Goal: Task Accomplishment & Management: Complete application form

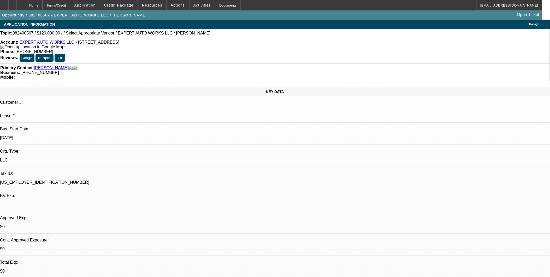
select select "0"
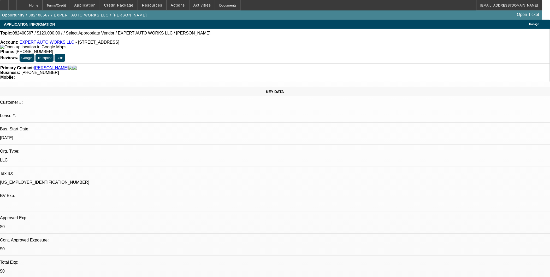
select select "0"
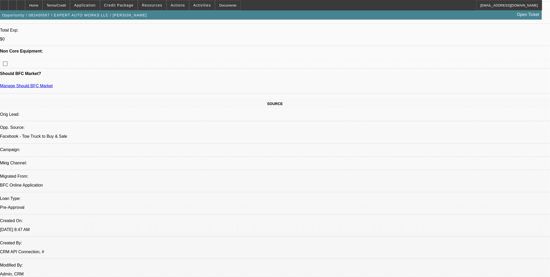
select select "1"
select select "4"
select select "1"
select select "2"
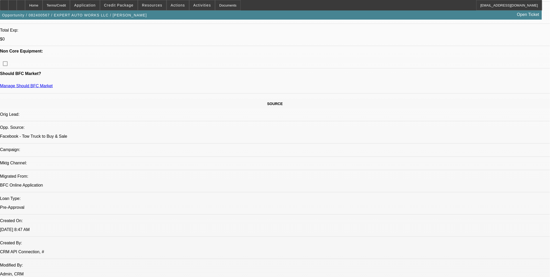
select select "6"
select select "1"
select select "2"
select select "6"
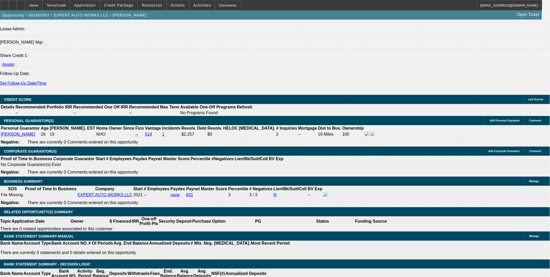
scroll to position [667, 0]
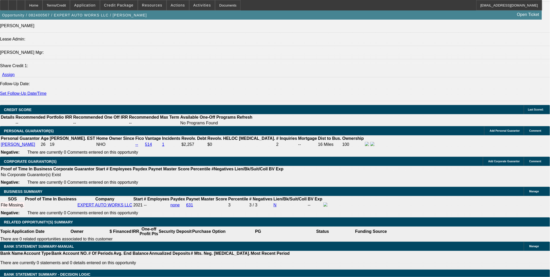
type input "20000"
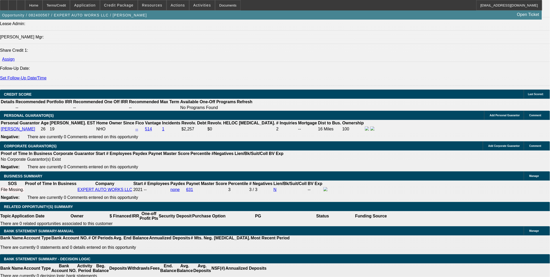
type input "UNKNOWN"
type input "$1,947.60"
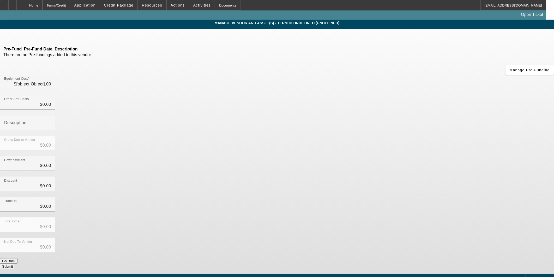
type input "$120,000.00"
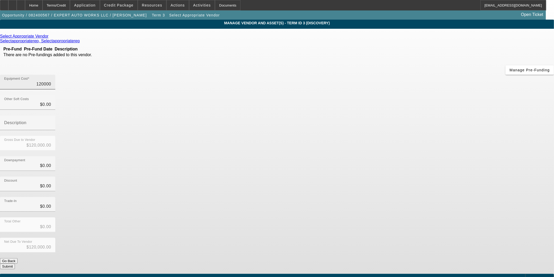
click at [51, 81] on input "120000" at bounding box center [27, 84] width 47 height 6
type input "1"
type input "$1.00"
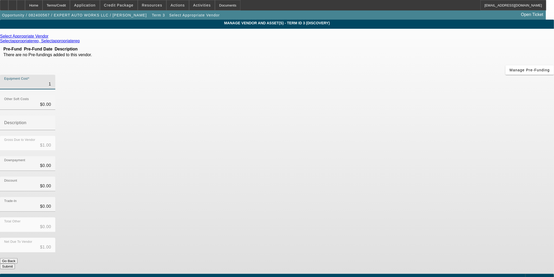
type input "12"
type input "$12.00"
type input "122"
type input "$122.00"
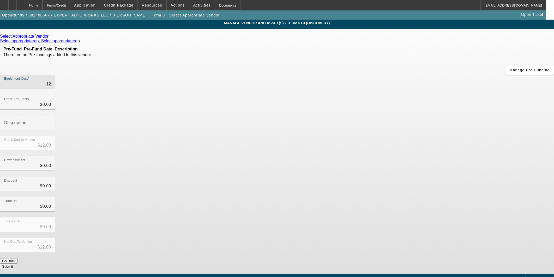
type input "$122.00"
type input "1220"
type input "$1,220.00"
type input "12200"
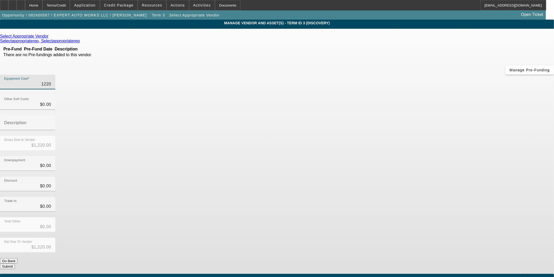
type input "$12,200.00"
type input "122000"
type input "$122,000.00"
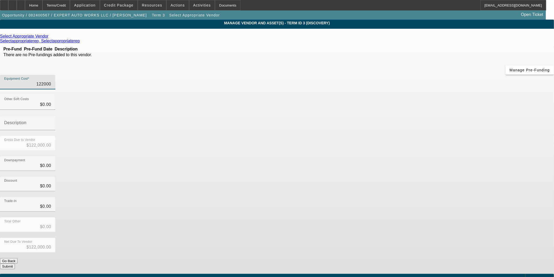
type input "$122,000.00"
click at [406, 197] on div "Trade-In $0.00" at bounding box center [277, 207] width 554 height 20
click at [15, 263] on button "Submit" at bounding box center [7, 265] width 15 height 5
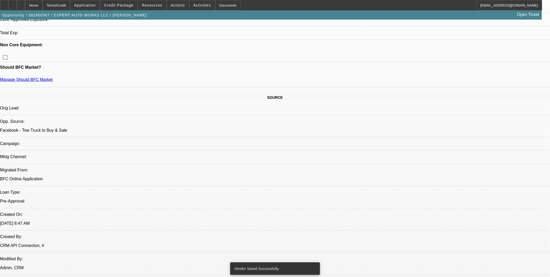
select select "0"
select select "4"
select select "0"
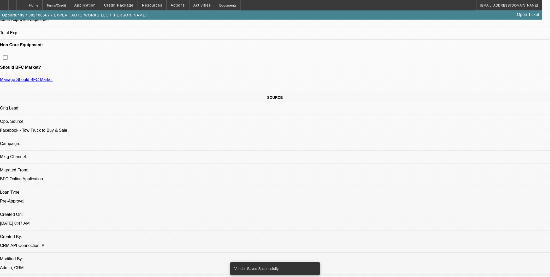
select select "0"
select select "2"
select select "0"
select select "6"
select select "0"
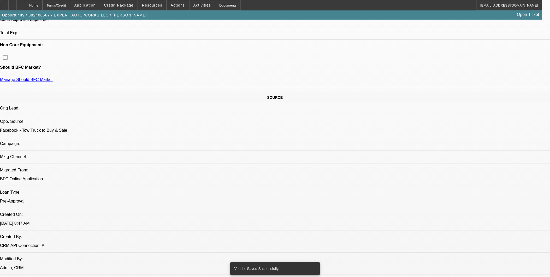
select select "0"
select select "2"
select select "0"
select select "6"
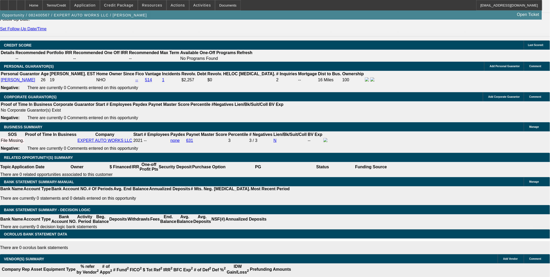
scroll to position [667, 0]
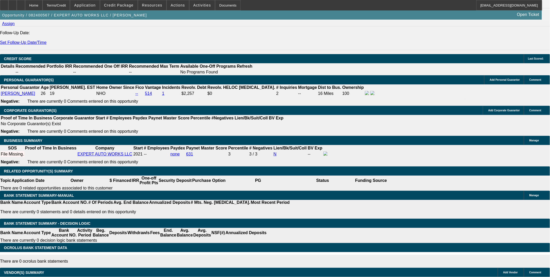
type input "$1,980.06"
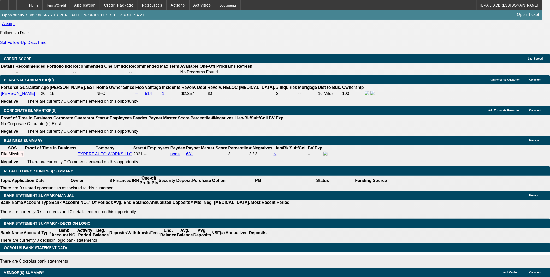
select select "0.1"
type input "$12,200.00"
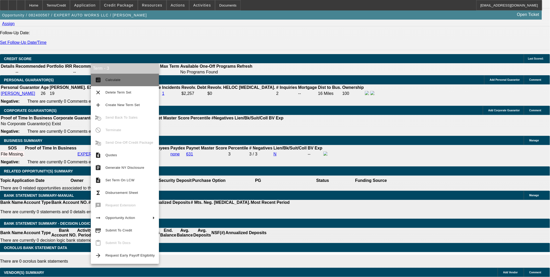
click at [116, 81] on span "Calculate" at bounding box center [112, 80] width 15 height 4
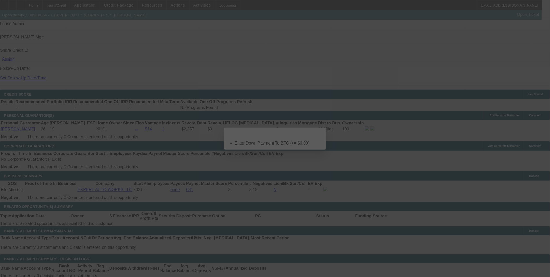
scroll to position [0, 0]
select select "0"
select select "0.1"
select select "4"
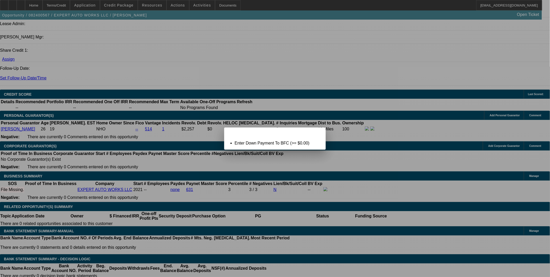
click at [320, 133] on span "Close" at bounding box center [318, 131] width 7 height 3
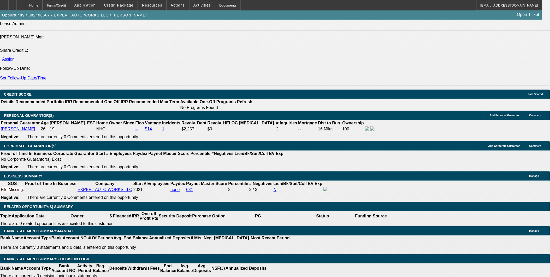
type input "$0.00"
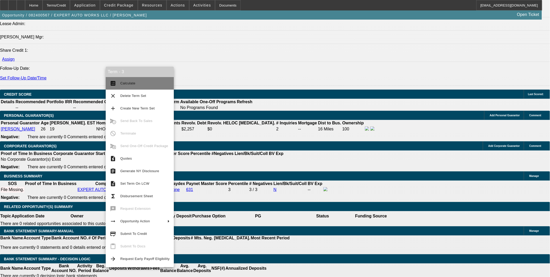
click at [126, 84] on span "Calculate" at bounding box center [127, 83] width 15 height 4
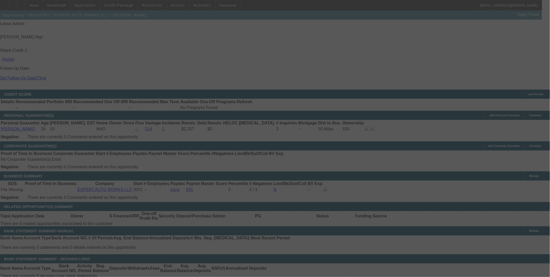
select select "0"
select select "0.1"
select select "4"
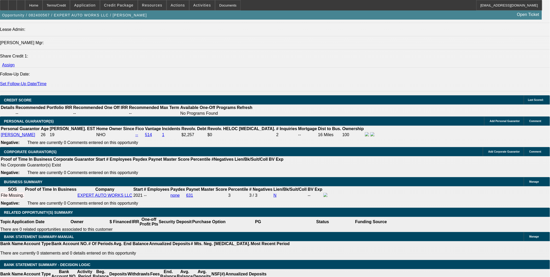
type input "UNKNOWN"
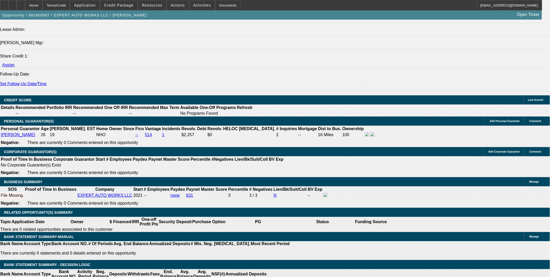
type input "$1,980.06"
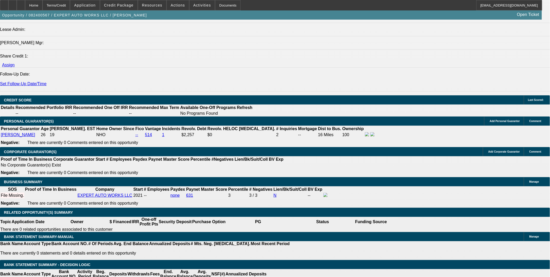
type input "72"
type input "3"
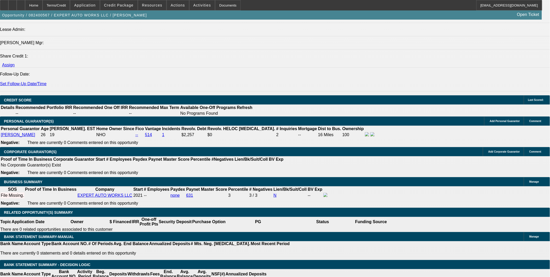
type input "$100.00"
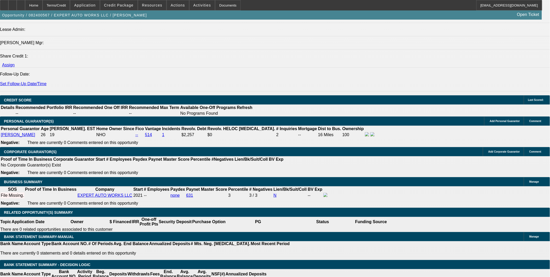
type input "69"
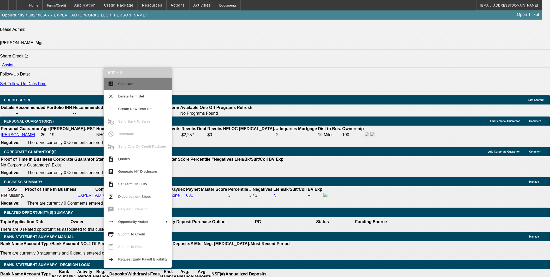
click at [123, 86] on span "Calculate" at bounding box center [142, 84] width 49 height 6
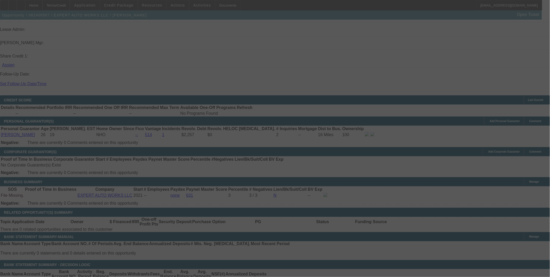
select select "0"
select select "0.1"
select select "4"
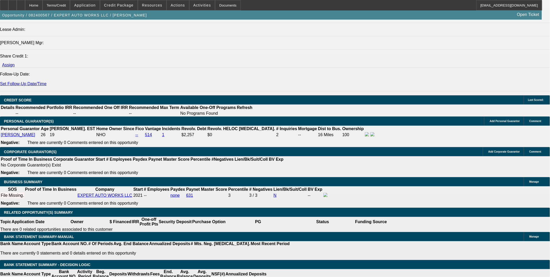
type input "20"
type input "UNKNOWN"
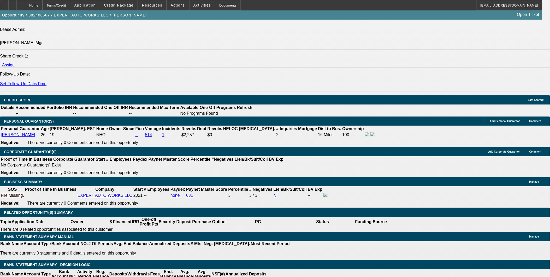
type input "2064"
type input "5.5"
type input "$2,064.82"
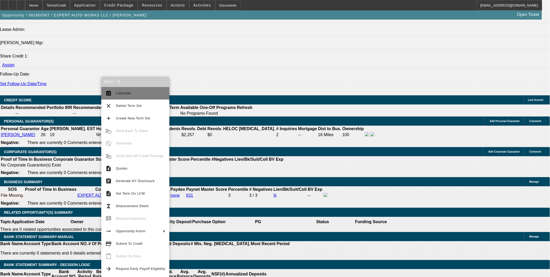
click at [131, 95] on span "Calculate" at bounding box center [140, 93] width 49 height 6
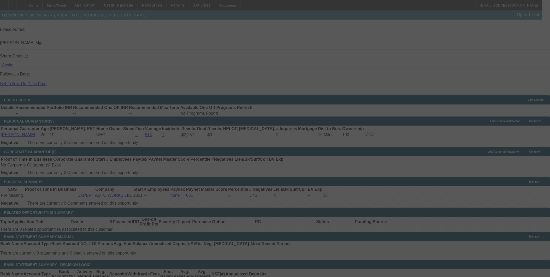
select select "0"
select select "0.1"
select select "4"
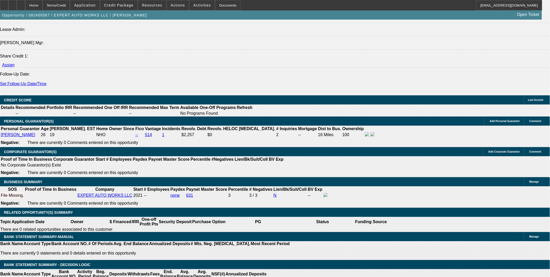
type input "32"
type input "UNKNOWN"
type input "3"
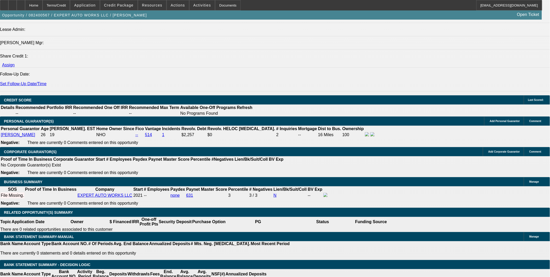
type input "2100"
type input "6.1"
type input "$2,100.00"
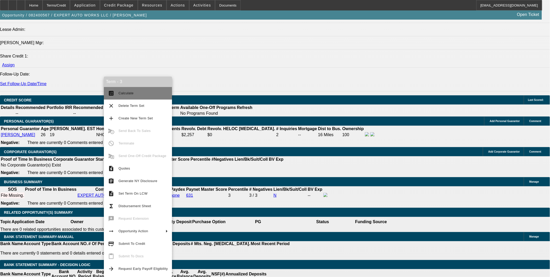
click at [120, 93] on span "Calculate" at bounding box center [125, 93] width 15 height 4
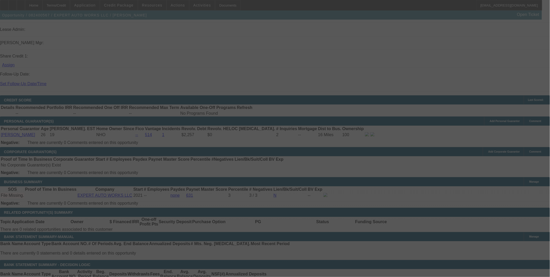
select select "0"
select select "0.1"
select select "4"
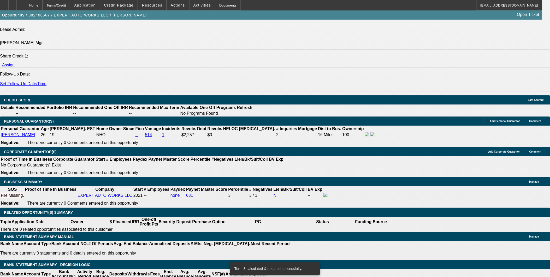
drag, startPoint x: 90, startPoint y: 143, endPoint x: 91, endPoint y: 136, distance: 6.6
type input "20"
type input "UNKNOWN"
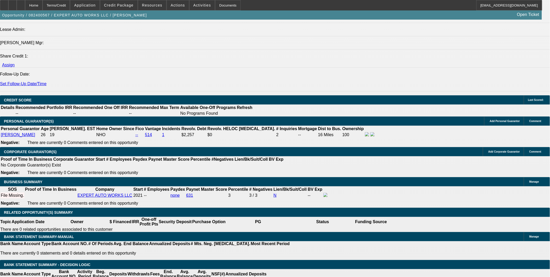
type input "2060"
type input "5.4"
type input "$2,060.00"
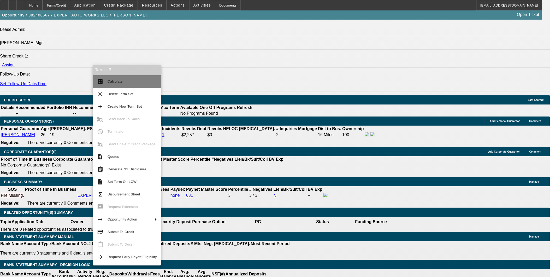
click at [122, 82] on span "Calculate" at bounding box center [131, 81] width 49 height 6
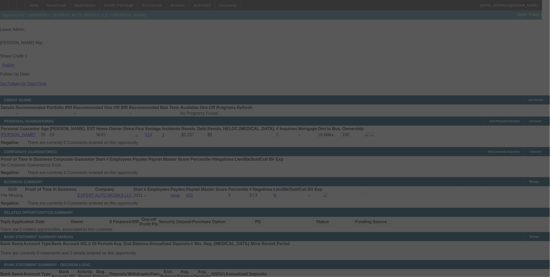
select select "0"
select select "0.1"
select select "4"
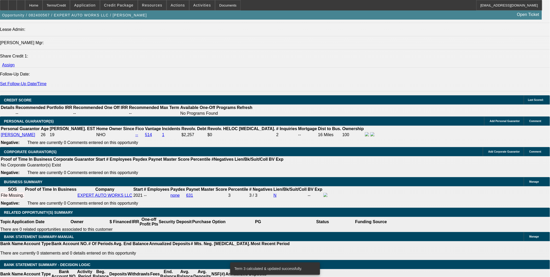
type input "20"
type input "UNKNOWN"
type input "2075"
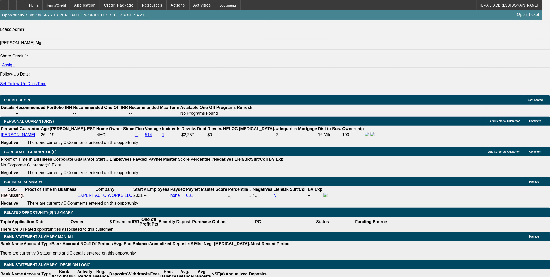
type input "5.7"
type input "$2,075.00"
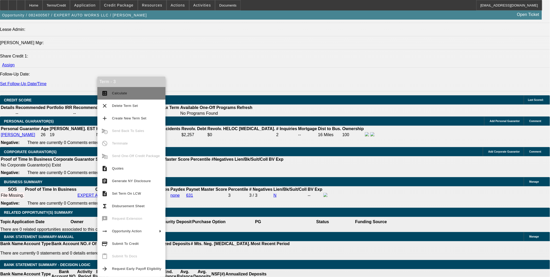
click at [119, 91] on span "Calculate" at bounding box center [136, 93] width 49 height 6
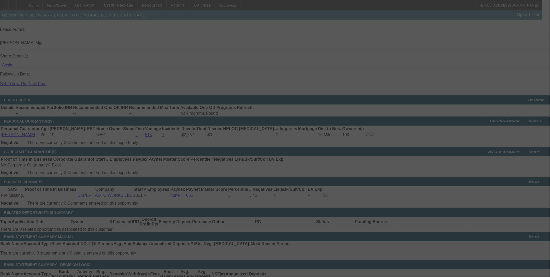
select select "0"
select select "0.1"
select select "4"
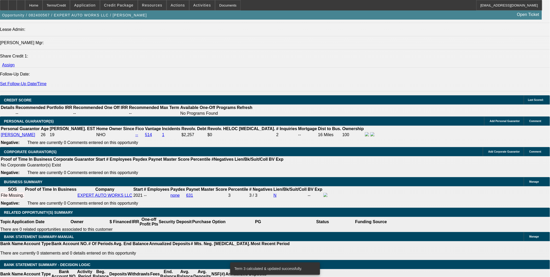
type input "$2,075.00"
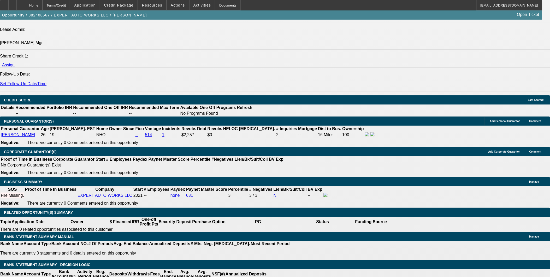
type input "UNKNOWN"
type input "8"
type input "$2,211.64"
type input "8.85"
type input "$2,262.36"
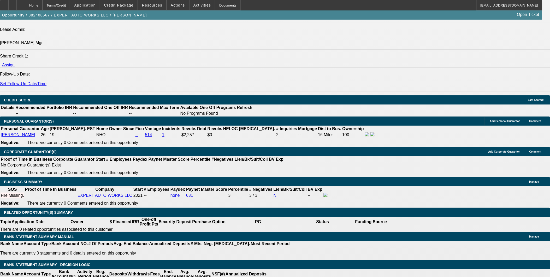
type input "8"
type input "$2,211.64"
type input "85"
type input "$8,719.23"
type input "8"
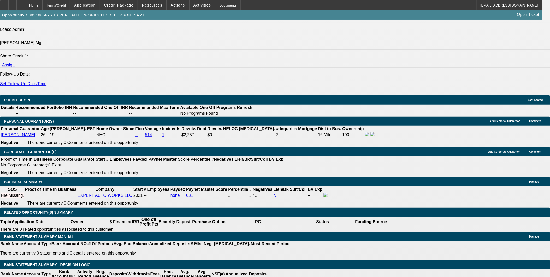
type input "$2,211.64"
type input "855"
type input "$86,925.00"
type input "85"
type input "$8,719.23"
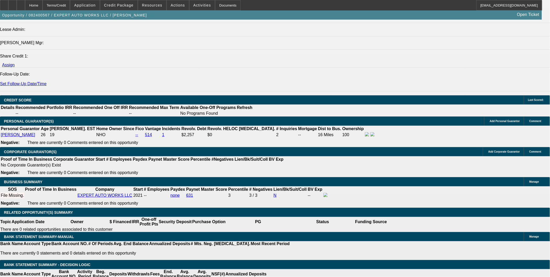
type input "8"
type input "$2,211.64"
type input "85"
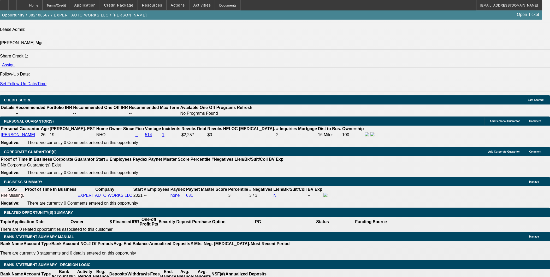
type input "2"
type input "2080"
type input "5.7"
type input "$2,080.00"
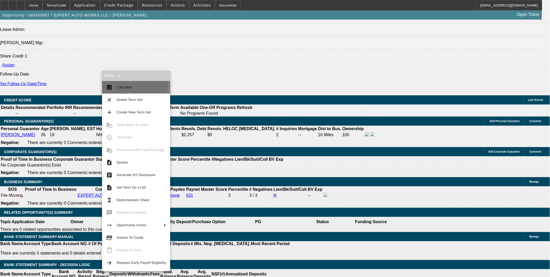
click at [129, 84] on span "Calculate" at bounding box center [141, 87] width 49 height 6
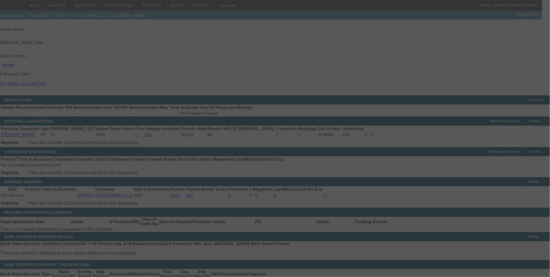
select select "0"
select select "0.1"
select select "4"
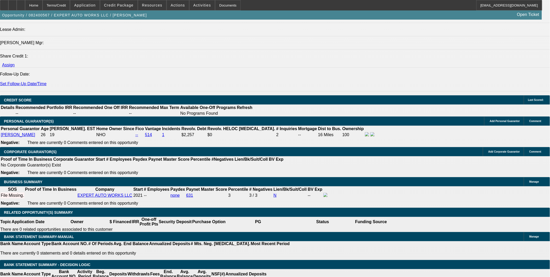
type input "20"
type input "UNKNOWN"
type input "2079"
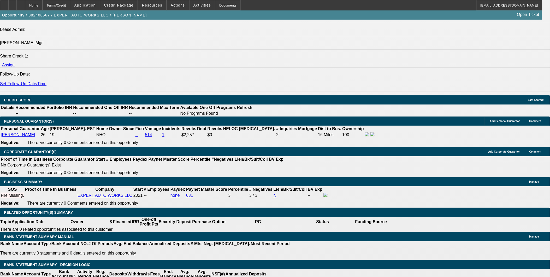
type input "5.7"
type input "$2,079.00"
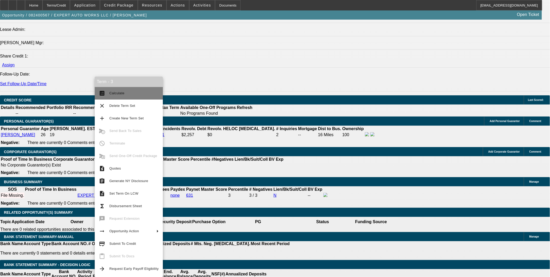
click at [113, 91] on span "Calculate" at bounding box center [116, 93] width 15 height 4
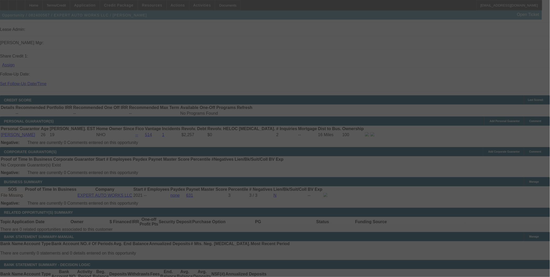
select select "0"
select select "0.1"
select select "4"
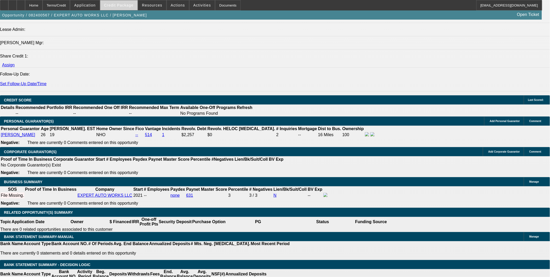
type input "20"
type input "UNKNOWN"
type input "2079"
type input "5.7"
type input "$2,079.50"
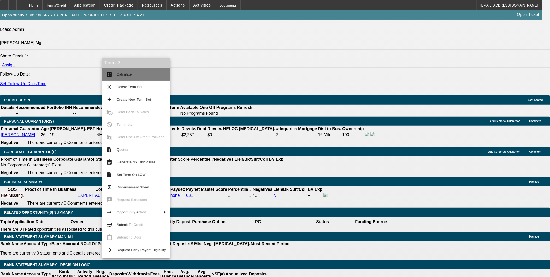
click at [124, 73] on span "Calculate" at bounding box center [124, 74] width 15 height 4
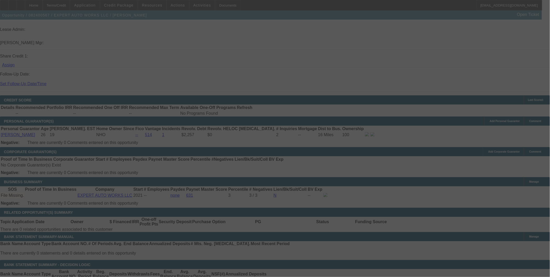
select select "0"
select select "0.1"
select select "4"
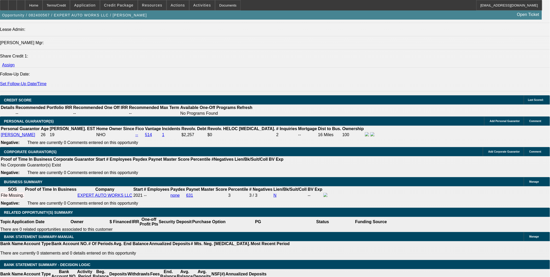
type input "$7,000.00"
type input "UNKNOWN"
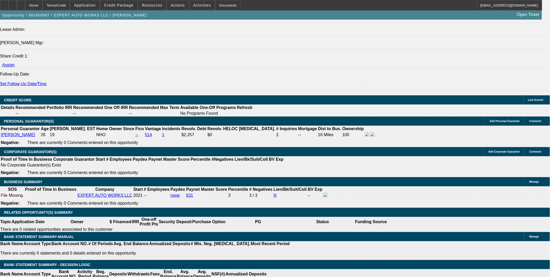
type input "$1,960.17"
select select "0"
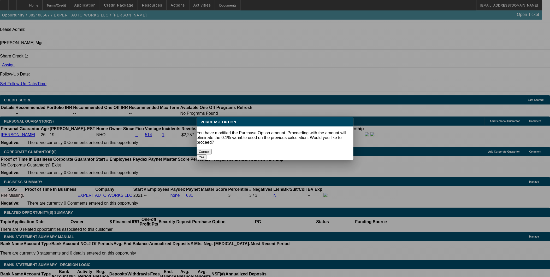
scroll to position [0, 0]
click at [207, 154] on button "Yes" at bounding box center [202, 156] width 10 height 5
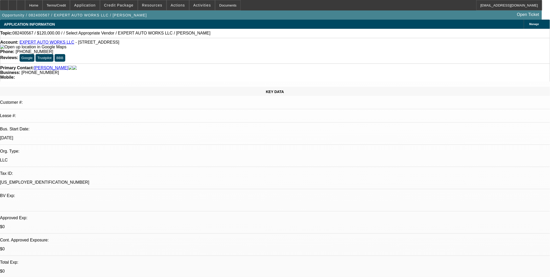
scroll to position [676, 0]
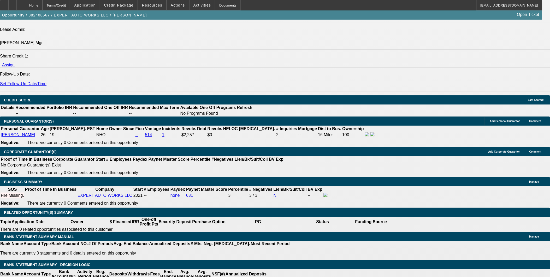
type input "$11,500.00"
select select "1"
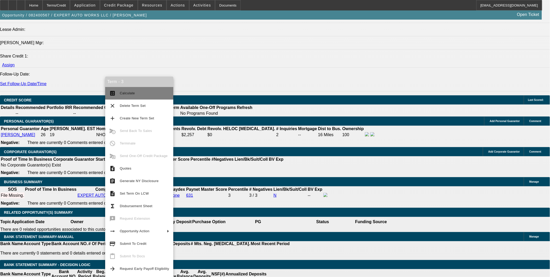
click at [133, 91] on span "Calculate" at bounding box center [144, 93] width 49 height 6
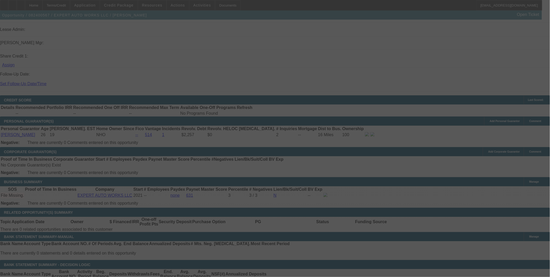
select select "0"
select select "1"
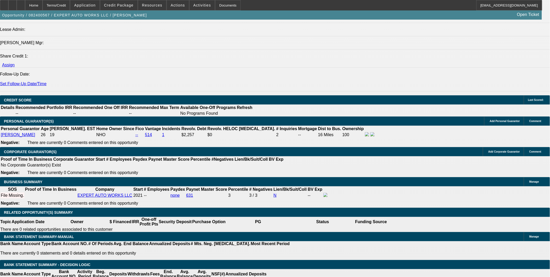
type input "1960.17"
drag, startPoint x: 95, startPoint y: 142, endPoint x: 105, endPoint y: 135, distance: 12.5
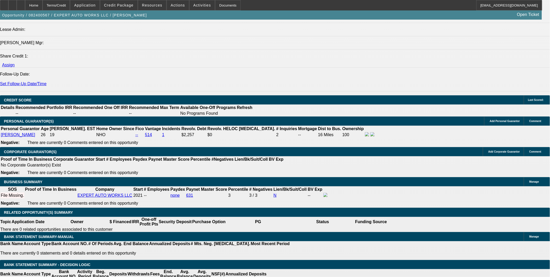
type input "7000"
type input "$1,960.17"
type input "$7,000.00"
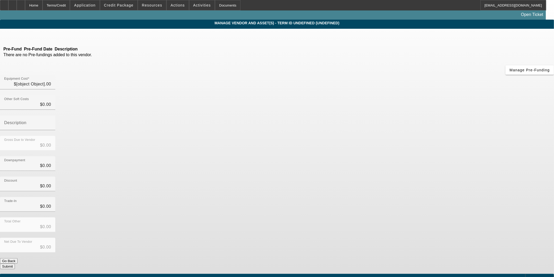
type input "$122,000.00"
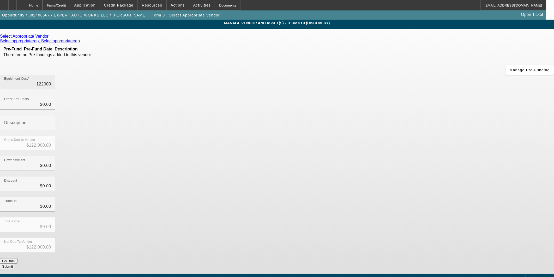
click at [51, 81] on input "122000" at bounding box center [27, 84] width 47 height 6
type input "1"
type input "$1.00"
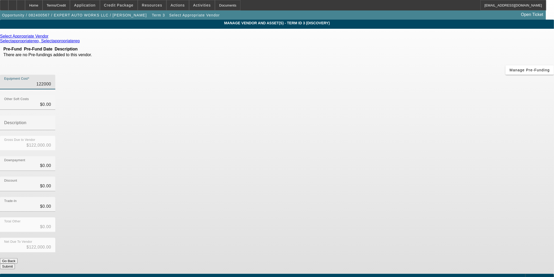
type input "$1.00"
type input "12"
type input "$12.00"
type input "128"
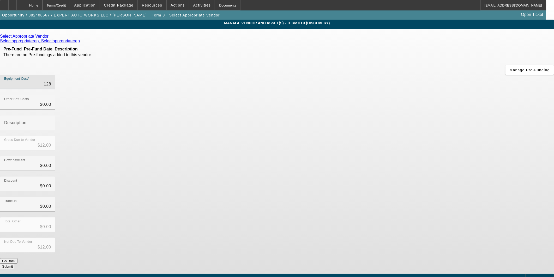
type input "$128.00"
type input "1289"
type input "$1,289.00"
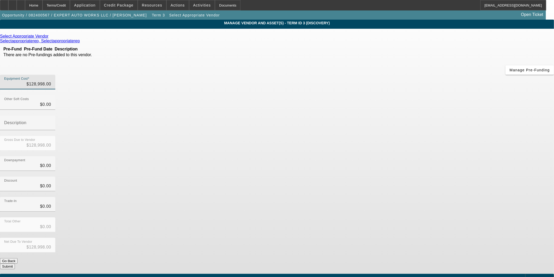
click at [388, 156] on div "Downpayment $0.00" at bounding box center [277, 166] width 554 height 20
click at [15, 263] on button "Submit" at bounding box center [7, 265] width 15 height 5
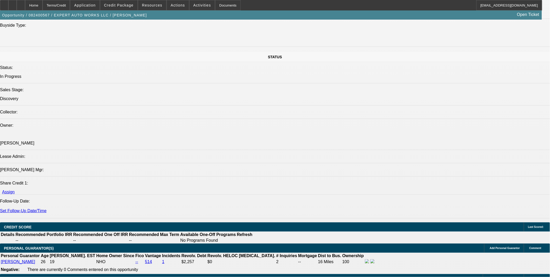
scroll to position [638, 0]
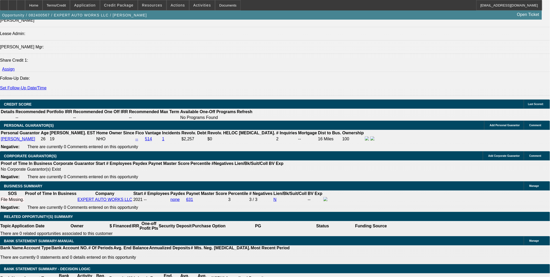
scroll to position [682, 0]
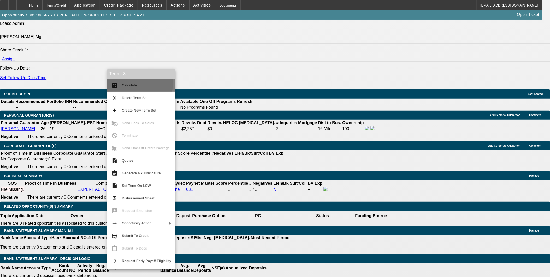
click at [124, 82] on span "Calculate" at bounding box center [146, 85] width 49 height 6
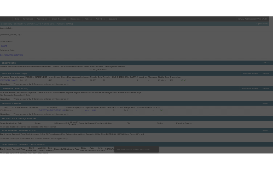
scroll to position [677, 0]
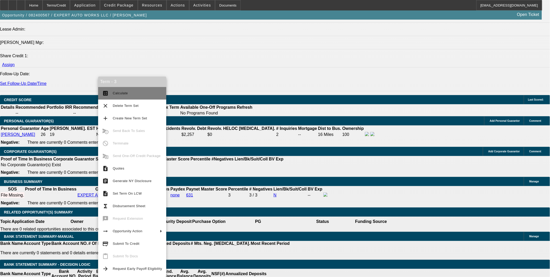
click at [119, 93] on span "Calculate" at bounding box center [120, 93] width 15 height 4
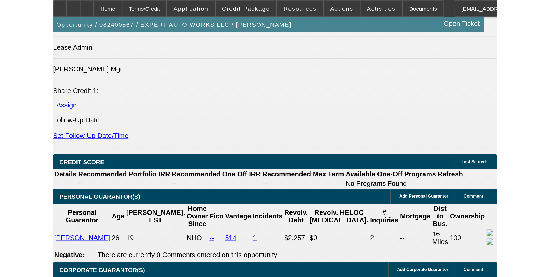
scroll to position [672, 0]
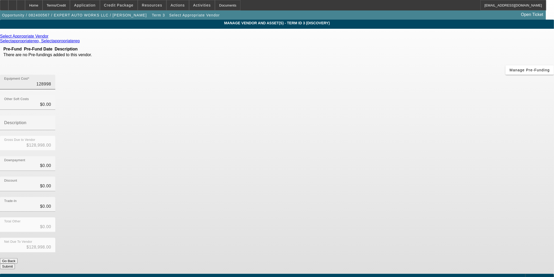
click at [51, 81] on input "128998" at bounding box center [27, 84] width 47 height 6
click at [393, 156] on div "Downpayment $0.00" at bounding box center [277, 166] width 554 height 20
click at [15, 263] on button "Submit" at bounding box center [7, 265] width 15 height 5
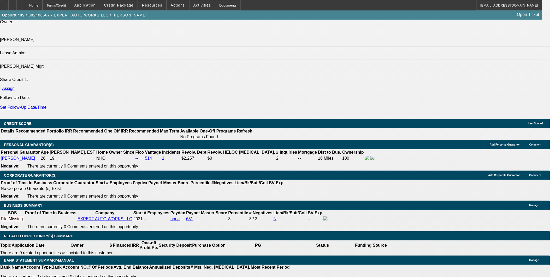
scroll to position [653, 0]
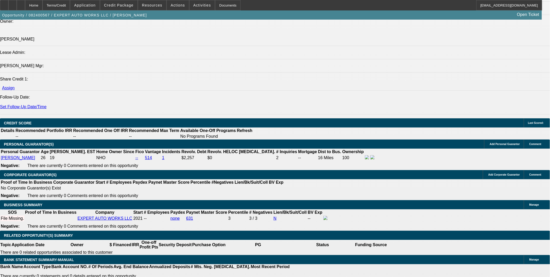
drag, startPoint x: 128, startPoint y: 51, endPoint x: 133, endPoint y: 53, distance: 5.8
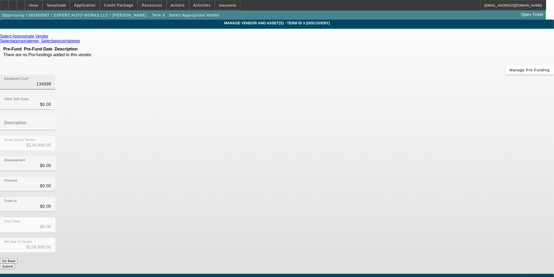
click at [51, 81] on input "134998" at bounding box center [27, 84] width 47 height 6
click at [403, 176] on div "Discount $0.00" at bounding box center [277, 186] width 554 height 20
click at [15, 263] on button "Submit" at bounding box center [7, 265] width 15 height 5
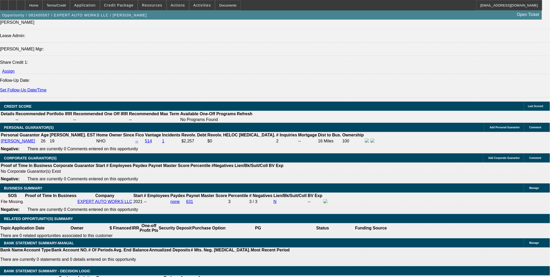
scroll to position [653, 0]
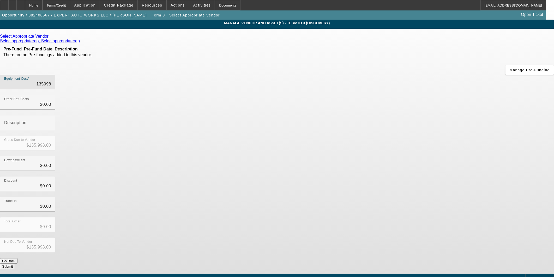
click at [51, 81] on input "135998" at bounding box center [27, 84] width 47 height 6
click at [397, 176] on div "Discount $0.00" at bounding box center [277, 186] width 554 height 20
click at [15, 263] on button "Submit" at bounding box center [7, 265] width 15 height 5
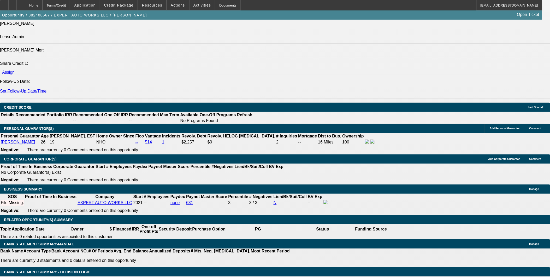
scroll to position [682, 0]
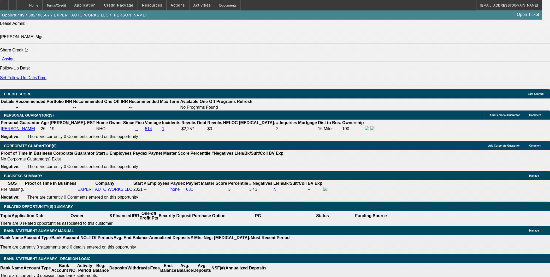
drag, startPoint x: 108, startPoint y: 22, endPoint x: 111, endPoint y: 28, distance: 6.8
click at [108, 21] on span "button" at bounding box center [74, 15] width 149 height 13
click at [112, 21] on span "button" at bounding box center [74, 15] width 149 height 13
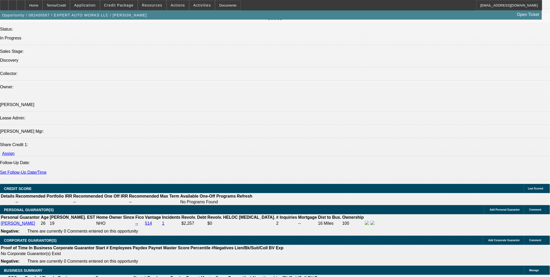
scroll to position [566, 0]
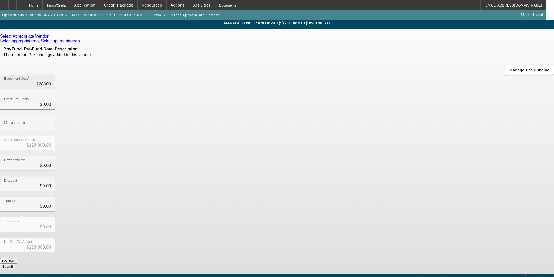
click at [51, 81] on input "128000" at bounding box center [27, 84] width 47 height 6
click at [403, 156] on div "Downpayment $0.00" at bounding box center [277, 166] width 554 height 20
click at [15, 263] on button "Submit" at bounding box center [7, 265] width 15 height 5
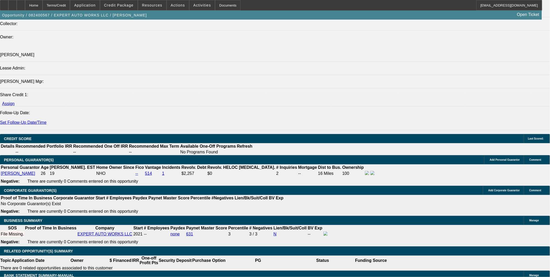
scroll to position [653, 0]
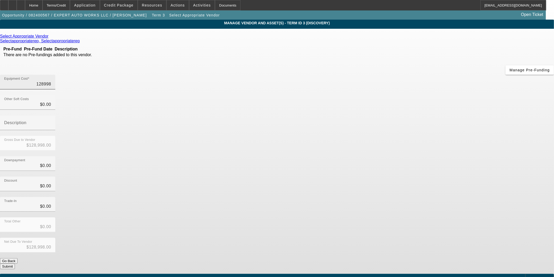
click at [51, 81] on input "128998" at bounding box center [27, 84] width 47 height 6
click at [408, 176] on div "Discount $0.00" at bounding box center [277, 186] width 554 height 20
click at [15, 263] on button "Submit" at bounding box center [7, 265] width 15 height 5
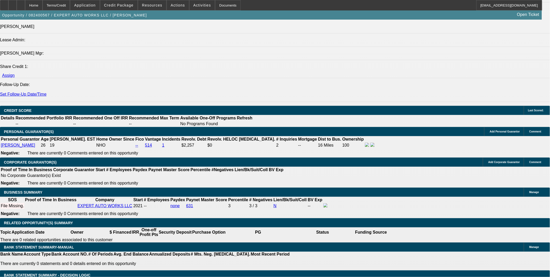
scroll to position [653, 0]
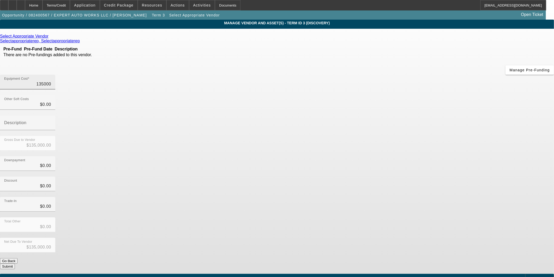
click at [51, 81] on input "135000" at bounding box center [27, 84] width 47 height 6
click at [392, 156] on div "Downpayment $0.00" at bounding box center [277, 166] width 554 height 20
click at [15, 263] on button "Submit" at bounding box center [7, 265] width 15 height 5
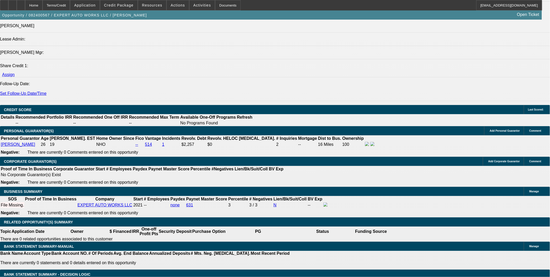
scroll to position [682, 0]
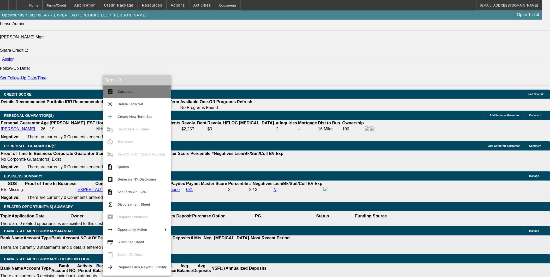
click at [122, 90] on span "Calculate" at bounding box center [124, 91] width 15 height 4
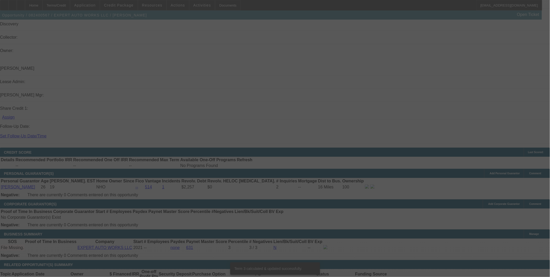
scroll to position [653, 0]
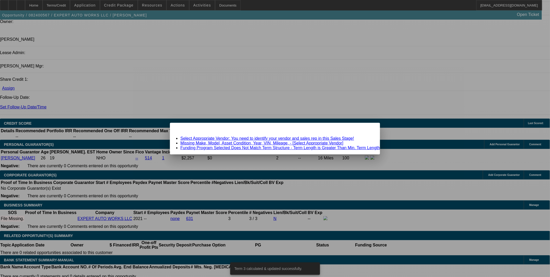
scroll to position [0, 0]
click at [370, 129] on span "Close" at bounding box center [373, 127] width 7 height 3
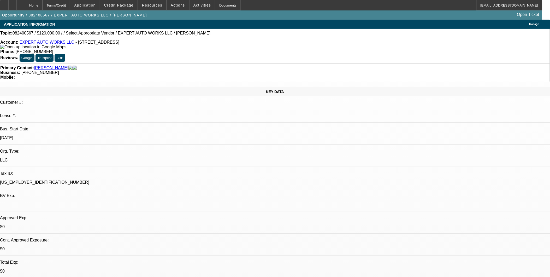
scroll to position [653, 0]
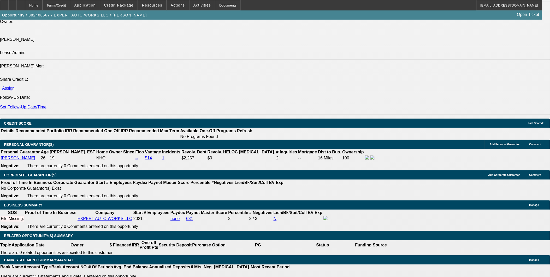
drag, startPoint x: 100, startPoint y: 146, endPoint x: 106, endPoint y: 144, distance: 6.1
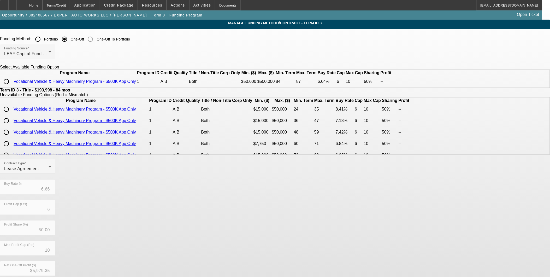
click at [11, 87] on input "radio" at bounding box center [6, 81] width 10 height 10
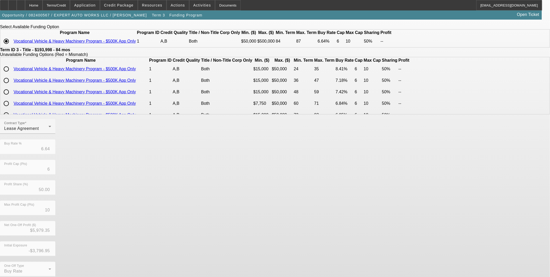
scroll to position [52, 0]
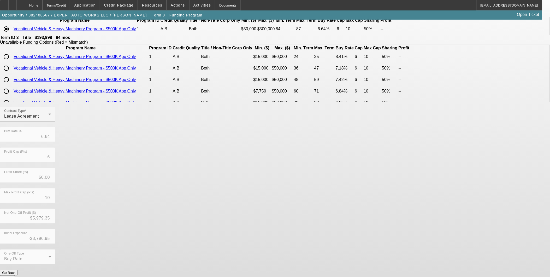
click at [15, 275] on button "Submit" at bounding box center [7, 277] width 15 height 5
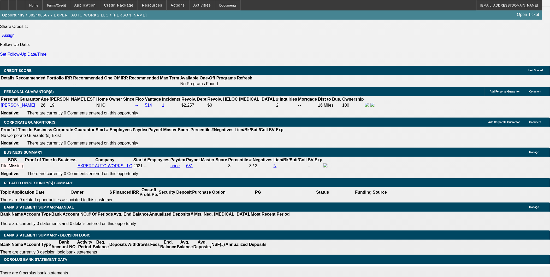
scroll to position [696, 0]
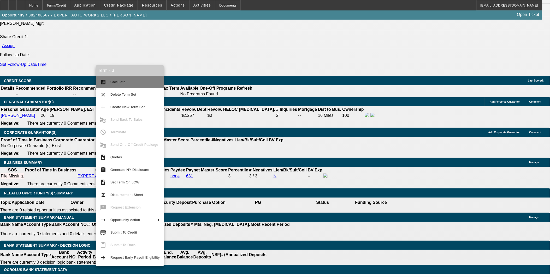
click at [111, 80] on span "Calculate" at bounding box center [117, 82] width 15 height 4
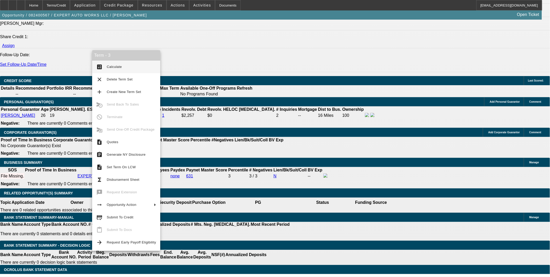
drag, startPoint x: 114, startPoint y: 67, endPoint x: 144, endPoint y: 69, distance: 30.3
click at [114, 67] on span "Calculate" at bounding box center [114, 67] width 15 height 4
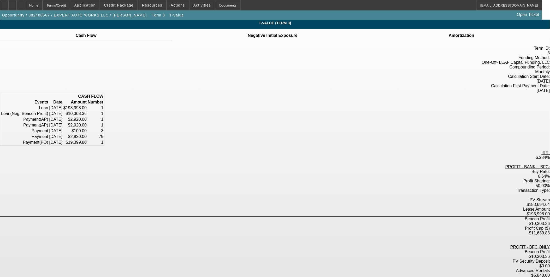
click at [282, 32] on span "Negative Initial Exposure" at bounding box center [272, 35] width 51 height 13
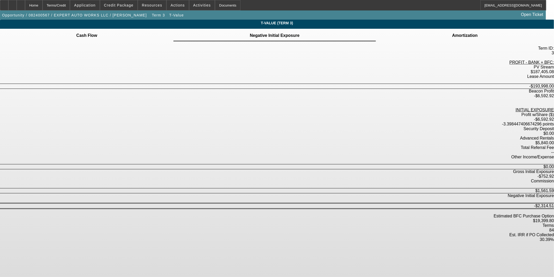
click at [174, 39] on div "Cash Flow" at bounding box center [87, 35] width 174 height 13
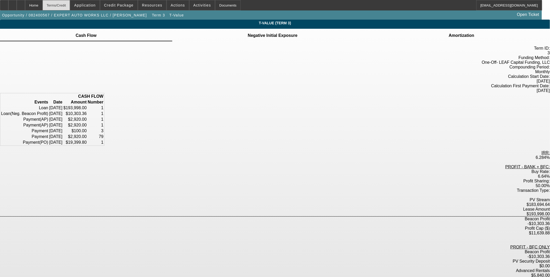
click at [69, 5] on div "Terms/Credit" at bounding box center [57, 5] width 28 height 10
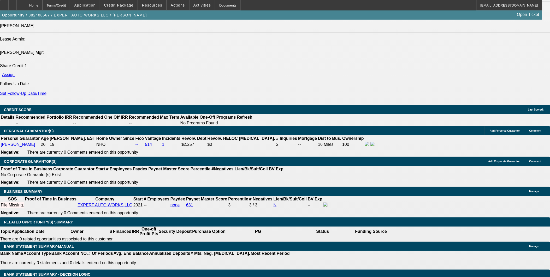
scroll to position [682, 0]
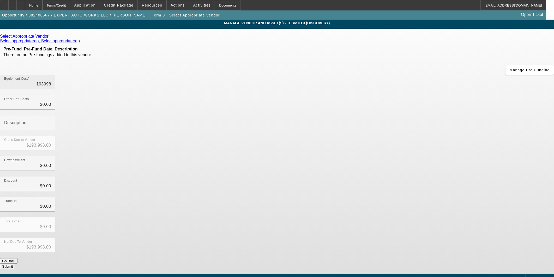
click at [51, 81] on input "193998" at bounding box center [27, 84] width 47 height 6
click at [403, 156] on div "Downpayment $0.00" at bounding box center [277, 166] width 554 height 20
click at [15, 263] on button "Submit" at bounding box center [7, 265] width 15 height 5
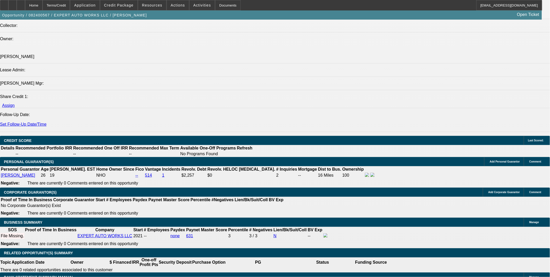
scroll to position [651, 0]
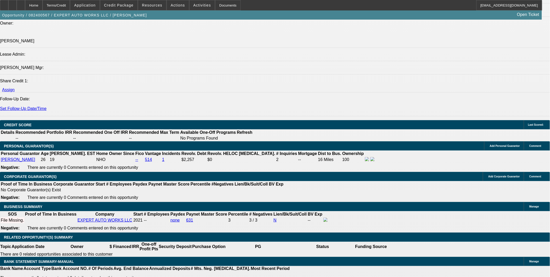
drag, startPoint x: 130, startPoint y: 52, endPoint x: 143, endPoint y: 57, distance: 13.3
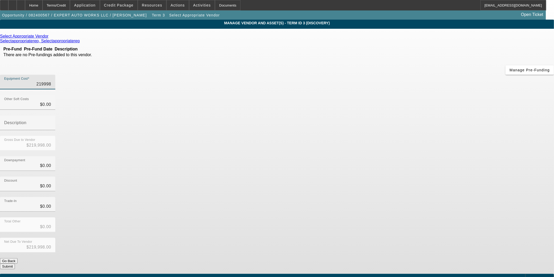
click at [51, 81] on input "219998" at bounding box center [27, 84] width 47 height 6
click at [392, 156] on div "Downpayment $0.00" at bounding box center [277, 166] width 554 height 20
click at [15, 263] on button "Submit" at bounding box center [7, 265] width 15 height 5
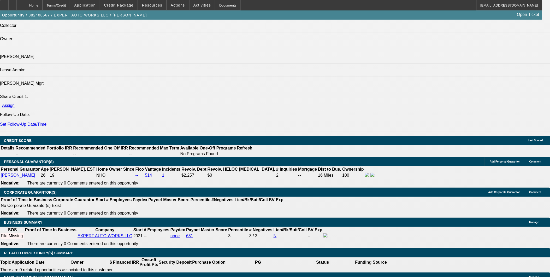
scroll to position [651, 0]
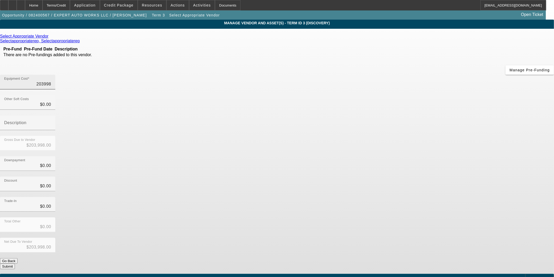
click at [51, 81] on input "203998" at bounding box center [27, 84] width 47 height 6
click at [413, 197] on div "Trade-In $0.00" at bounding box center [277, 207] width 554 height 20
click at [15, 263] on button "Submit" at bounding box center [7, 265] width 15 height 5
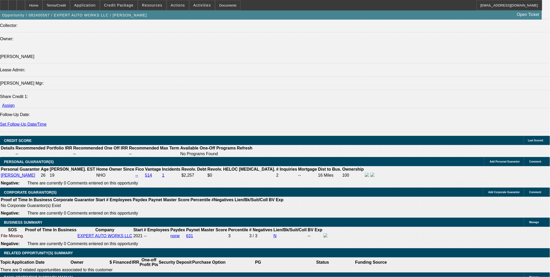
scroll to position [651, 0]
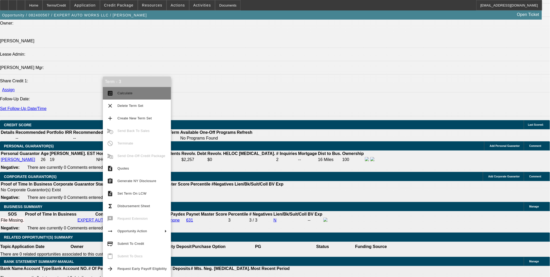
click at [127, 96] on span "Calculate" at bounding box center [141, 93] width 49 height 6
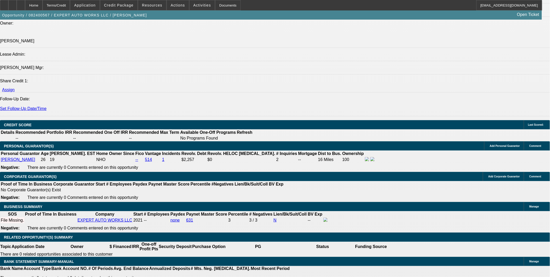
drag, startPoint x: 126, startPoint y: 166, endPoint x: 134, endPoint y: 165, distance: 8.7
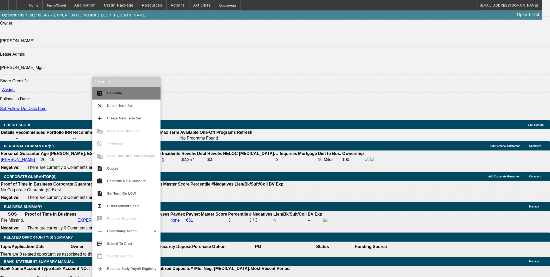
click at [113, 93] on span "Calculate" at bounding box center [114, 93] width 15 height 4
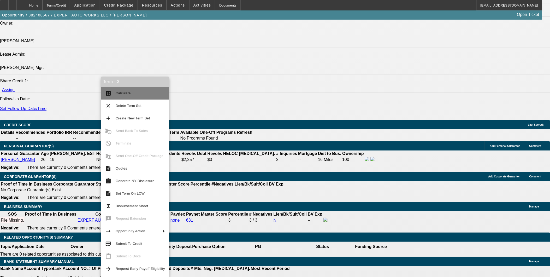
click at [123, 94] on span "Calculate" at bounding box center [123, 93] width 15 height 4
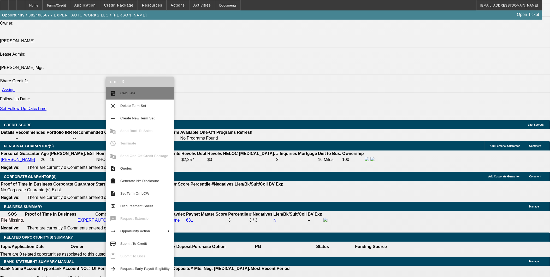
click at [122, 96] on span "Calculate" at bounding box center [144, 93] width 49 height 6
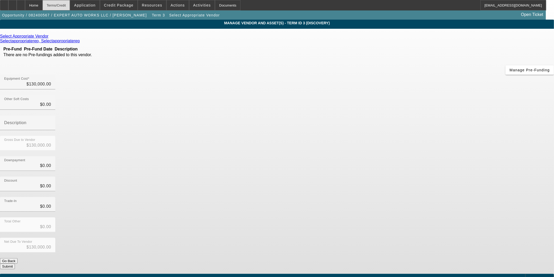
click at [69, 7] on div "Terms/Credit" at bounding box center [57, 5] width 28 height 10
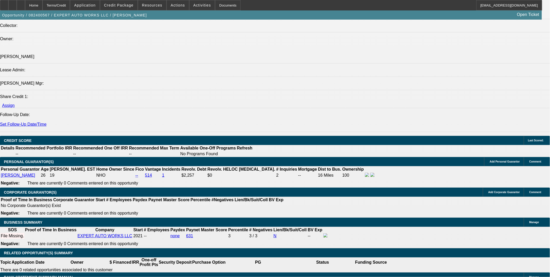
scroll to position [651, 0]
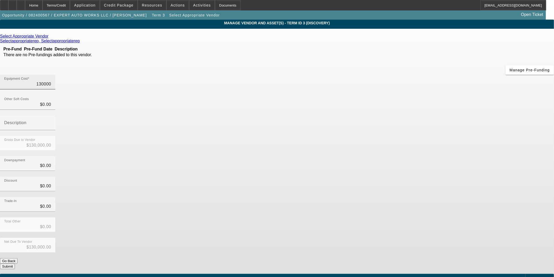
click at [51, 81] on input "130000" at bounding box center [27, 84] width 47 height 6
click at [15, 263] on button "Submit" at bounding box center [7, 265] width 15 height 5
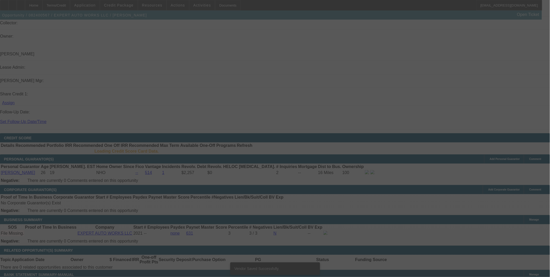
scroll to position [636, 0]
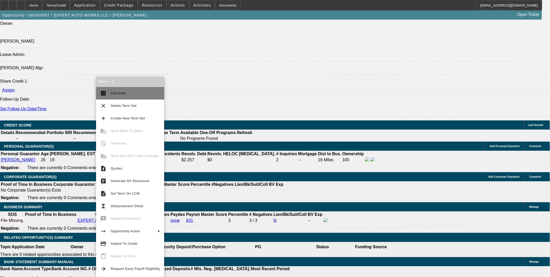
click at [116, 93] on span "Calculate" at bounding box center [118, 93] width 15 height 4
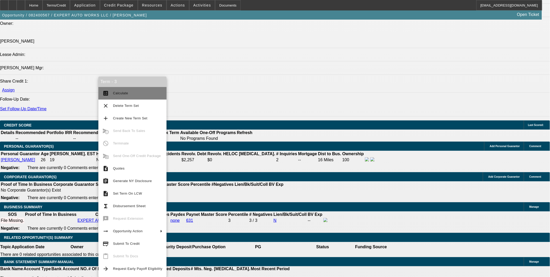
click at [107, 93] on mat-icon "calculate" at bounding box center [106, 93] width 6 height 6
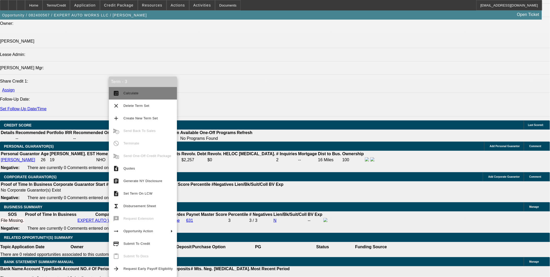
click at [131, 94] on span "Calculate" at bounding box center [130, 93] width 15 height 4
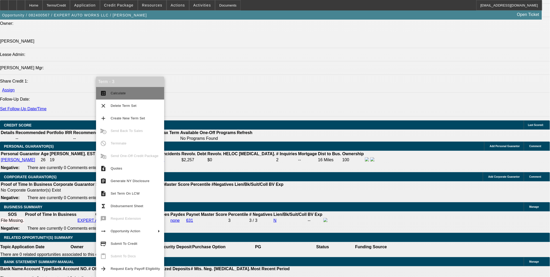
click at [131, 95] on span "Calculate" at bounding box center [135, 93] width 49 height 6
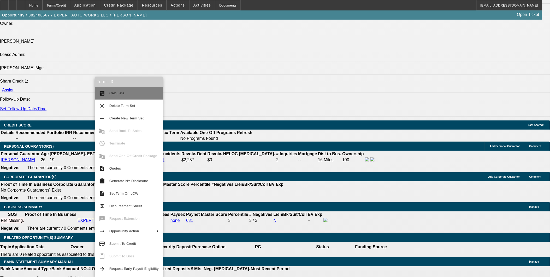
click at [111, 92] on span "Calculate" at bounding box center [116, 93] width 15 height 4
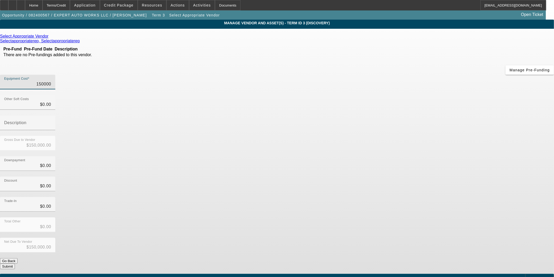
click at [51, 81] on input "150000" at bounding box center [27, 84] width 47 height 6
click at [414, 197] on div "Trade-In $0.00" at bounding box center [277, 207] width 554 height 20
click at [15, 263] on button "Submit" at bounding box center [7, 265] width 15 height 5
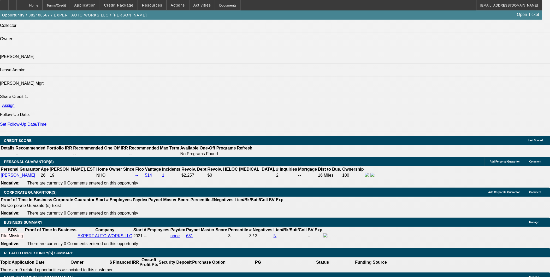
scroll to position [651, 0]
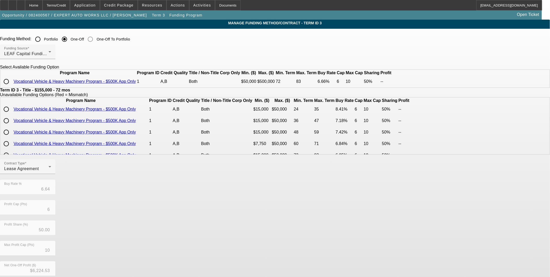
click at [11, 87] on input "radio" at bounding box center [6, 81] width 10 height 10
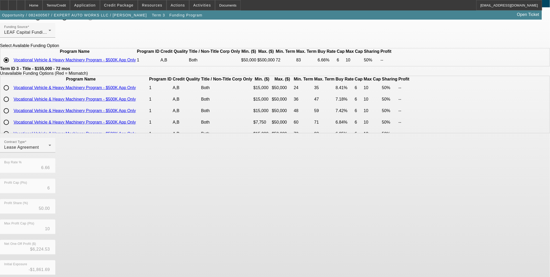
scroll to position [52, 0]
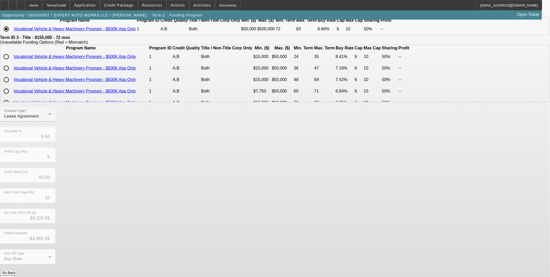
click at [15, 275] on button "Submit" at bounding box center [7, 277] width 15 height 5
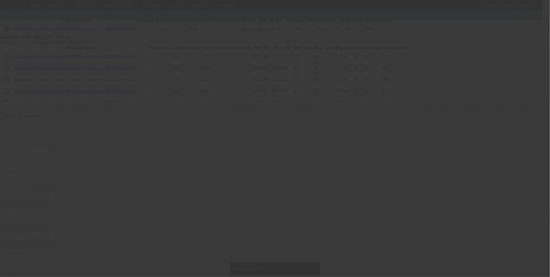
scroll to position [0, 0]
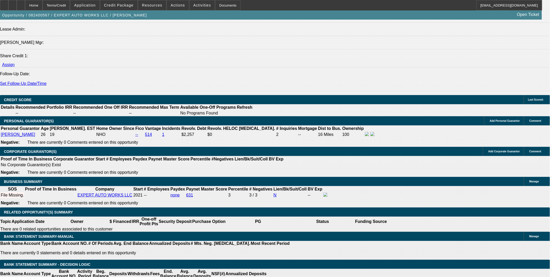
scroll to position [667, 0]
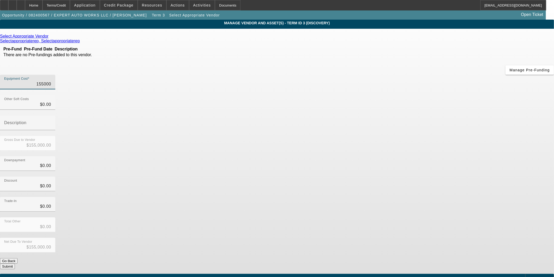
click at [51, 81] on input "155000" at bounding box center [27, 84] width 47 height 6
click at [392, 156] on div "Downpayment $0.00" at bounding box center [277, 166] width 554 height 20
click at [15, 263] on button "Submit" at bounding box center [7, 265] width 15 height 5
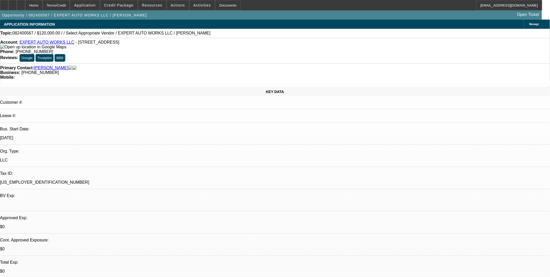
drag, startPoint x: 274, startPoint y: 159, endPoint x: 225, endPoint y: 159, distance: 49.8
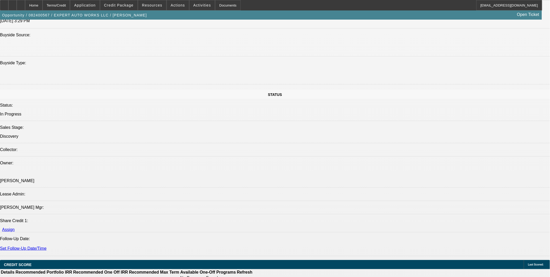
scroll to position [667, 0]
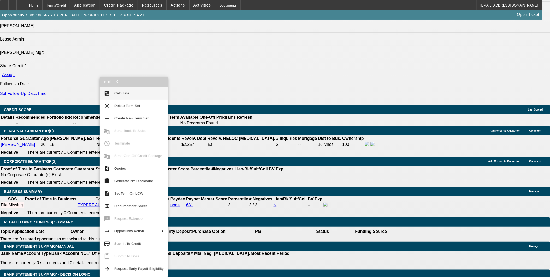
drag, startPoint x: 118, startPoint y: 92, endPoint x: 153, endPoint y: 91, distance: 35.2
click at [118, 92] on span "Calculate" at bounding box center [121, 93] width 15 height 4
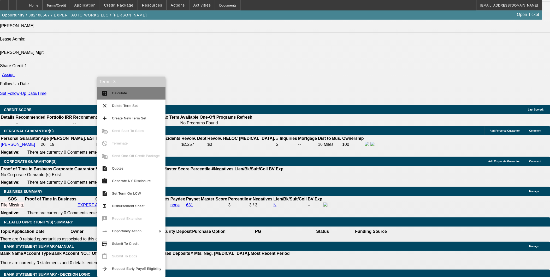
click at [122, 97] on button "calculate Calculate" at bounding box center [131, 93] width 68 height 13
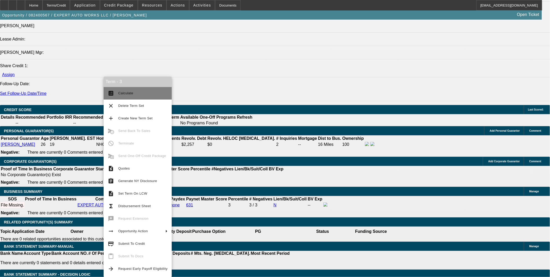
click at [123, 91] on span "Calculate" at bounding box center [142, 93] width 49 height 6
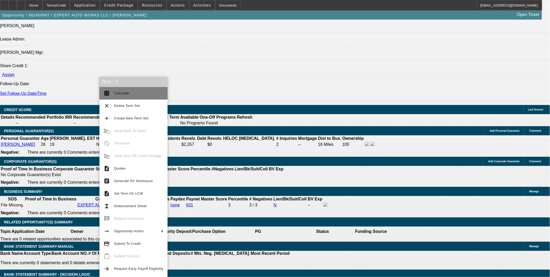
click at [111, 92] on button "calculate Calculate" at bounding box center [133, 93] width 68 height 13
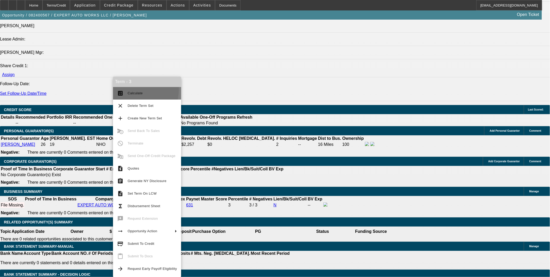
click at [124, 89] on button "calculate Calculate" at bounding box center [147, 93] width 68 height 13
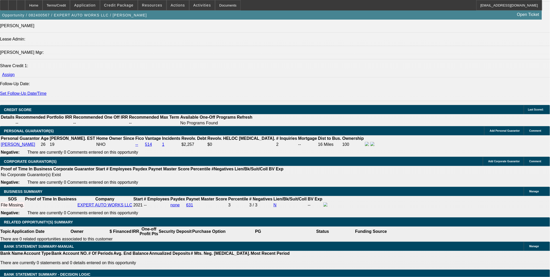
drag, startPoint x: 111, startPoint y: 37, endPoint x: 115, endPoint y: 38, distance: 4.4
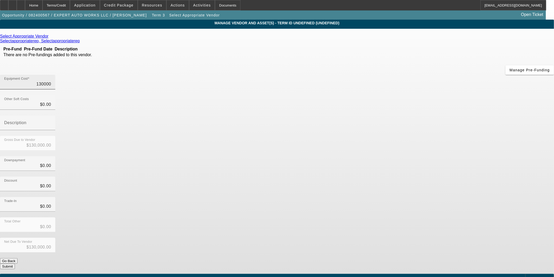
click at [51, 81] on input "130000" at bounding box center [27, 84] width 47 height 6
click at [15, 263] on button "Submit" at bounding box center [7, 265] width 15 height 5
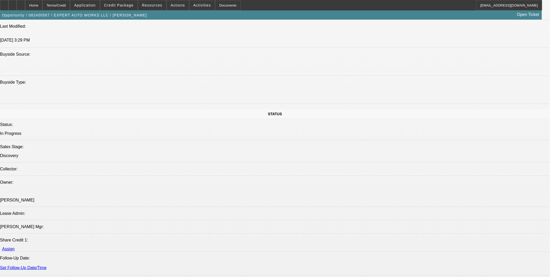
scroll to position [638, 0]
